Goal: Task Accomplishment & Management: Manage account settings

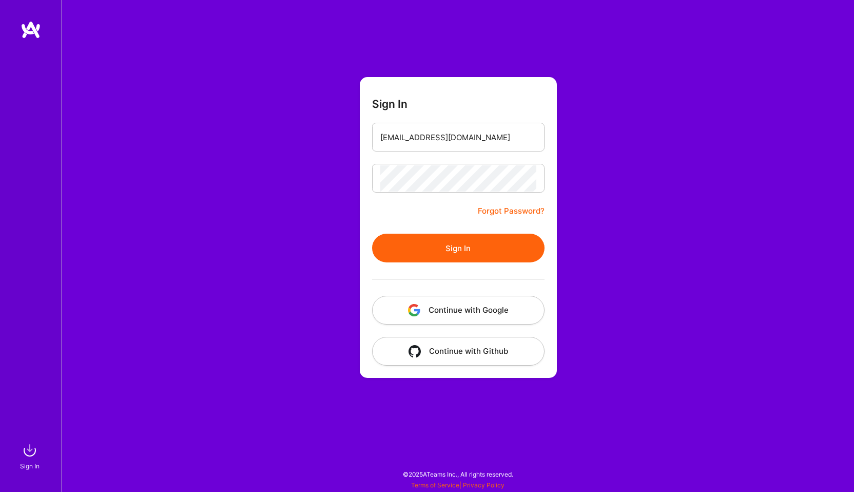
click at [477, 259] on button "Sign In" at bounding box center [458, 248] width 173 height 29
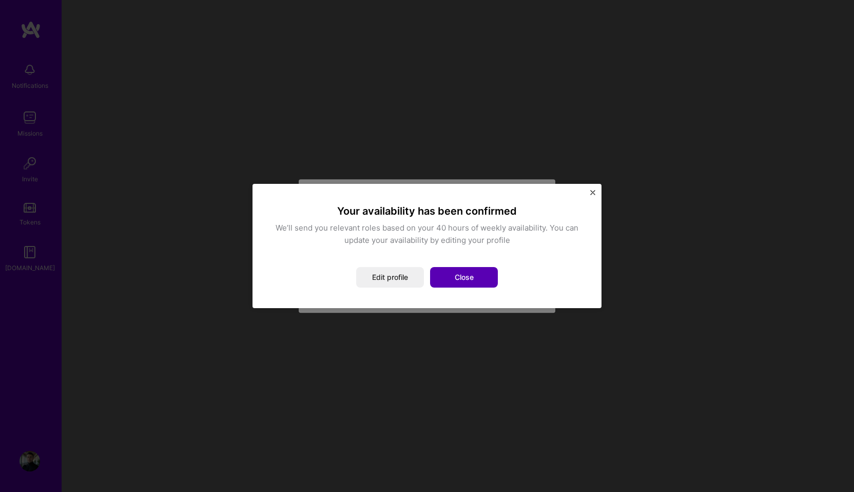
click at [475, 268] on button "Close" at bounding box center [464, 277] width 68 height 21
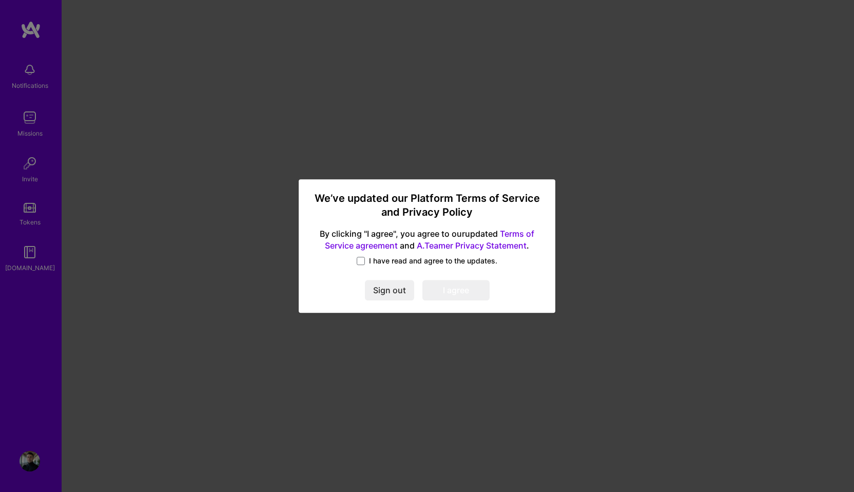
click at [377, 257] on span "I have read and agree to the updates." at bounding box center [433, 261] width 128 height 10
click at [0, 0] on input "I have read and agree to the updates." at bounding box center [0, 0] width 0 height 0
click at [466, 291] on button "I agree" at bounding box center [456, 290] width 67 height 21
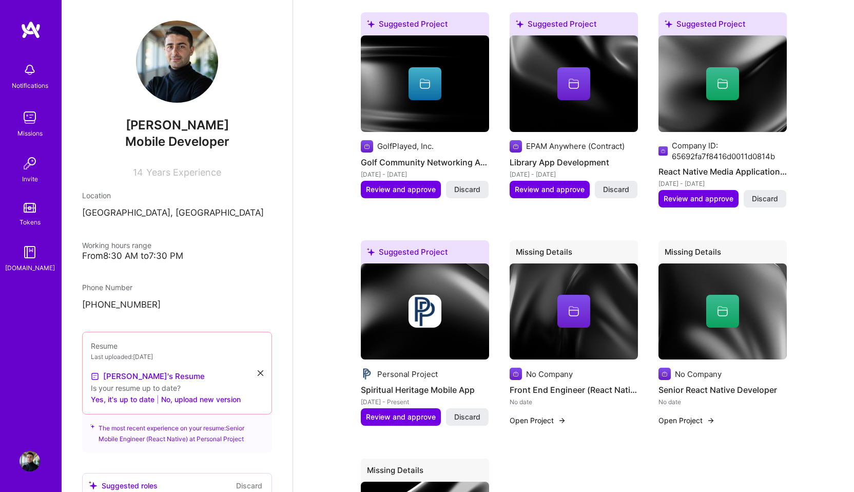
scroll to position [854, 0]
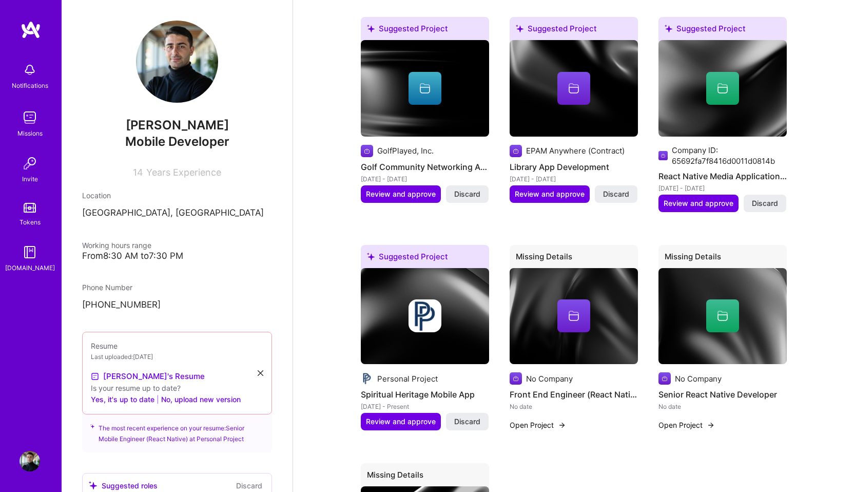
click at [561, 74] on div at bounding box center [574, 88] width 33 height 33
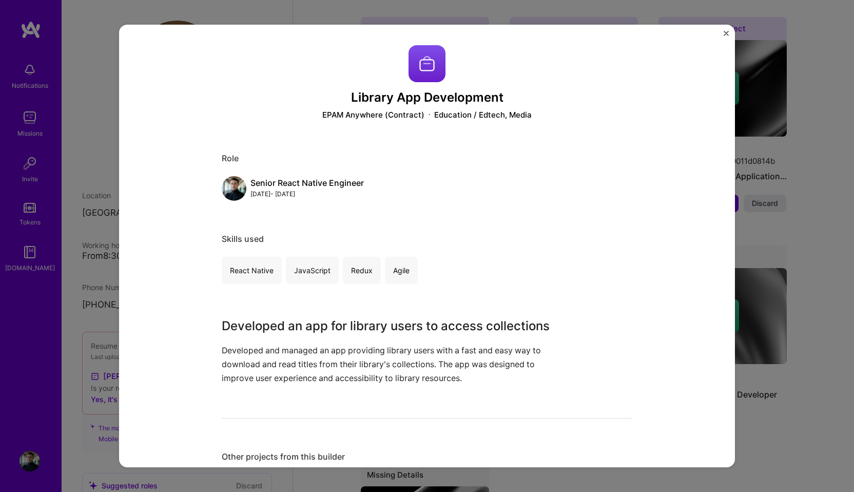
click at [561, 85] on div "Library App Development EPAM Anywhere (Contract) Education / Edtech, Media" at bounding box center [427, 82] width 411 height 75
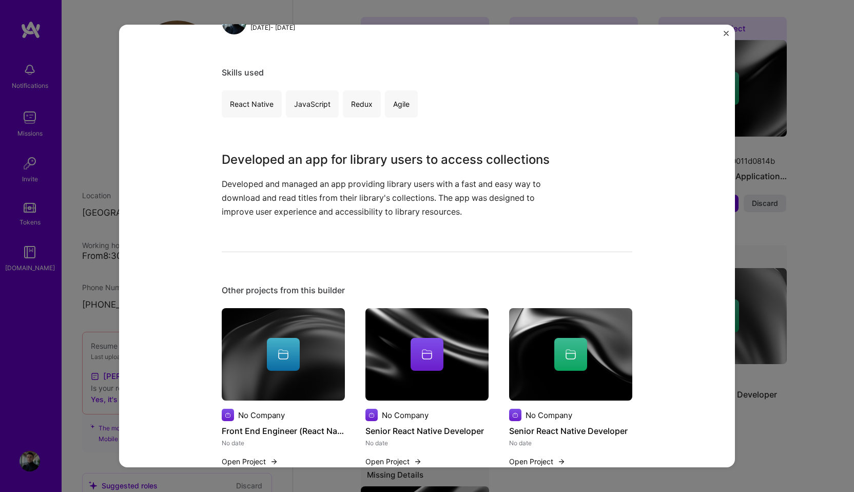
scroll to position [199, 0]
